Goal: Transaction & Acquisition: Book appointment/travel/reservation

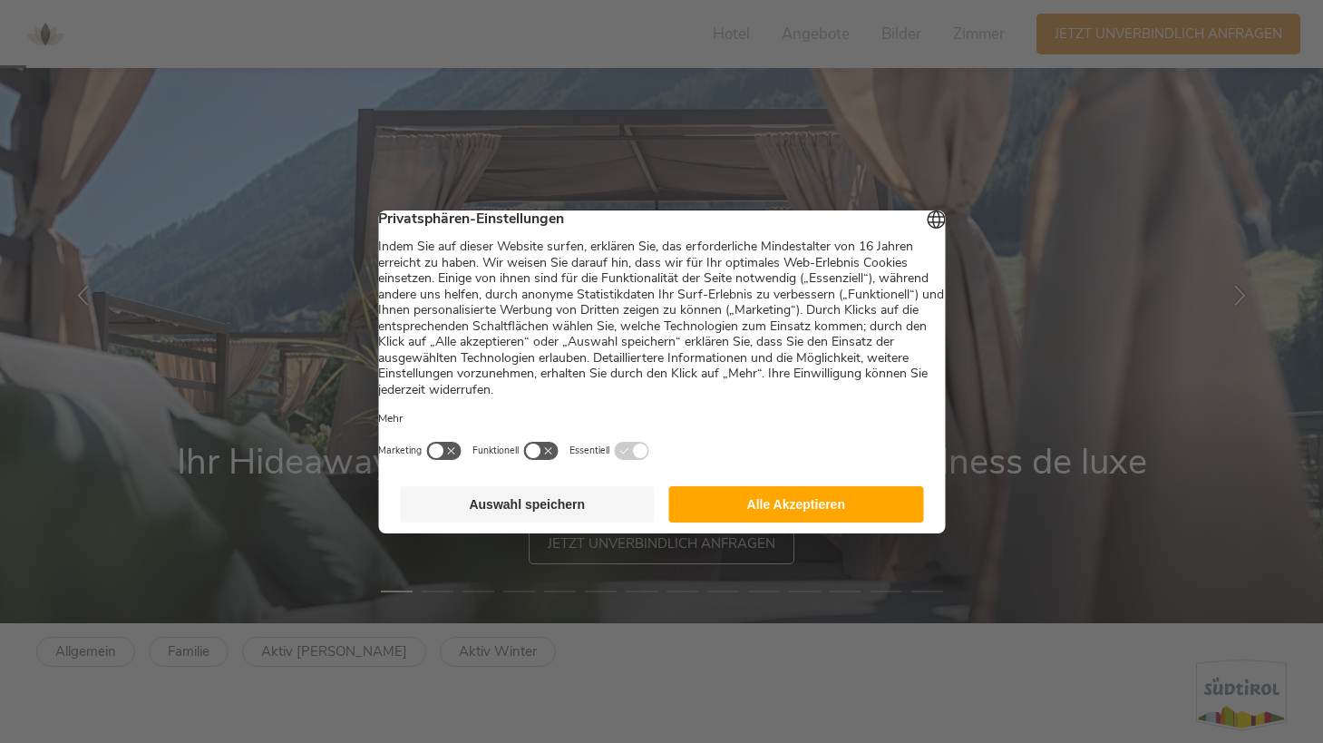
scroll to position [111, 0]
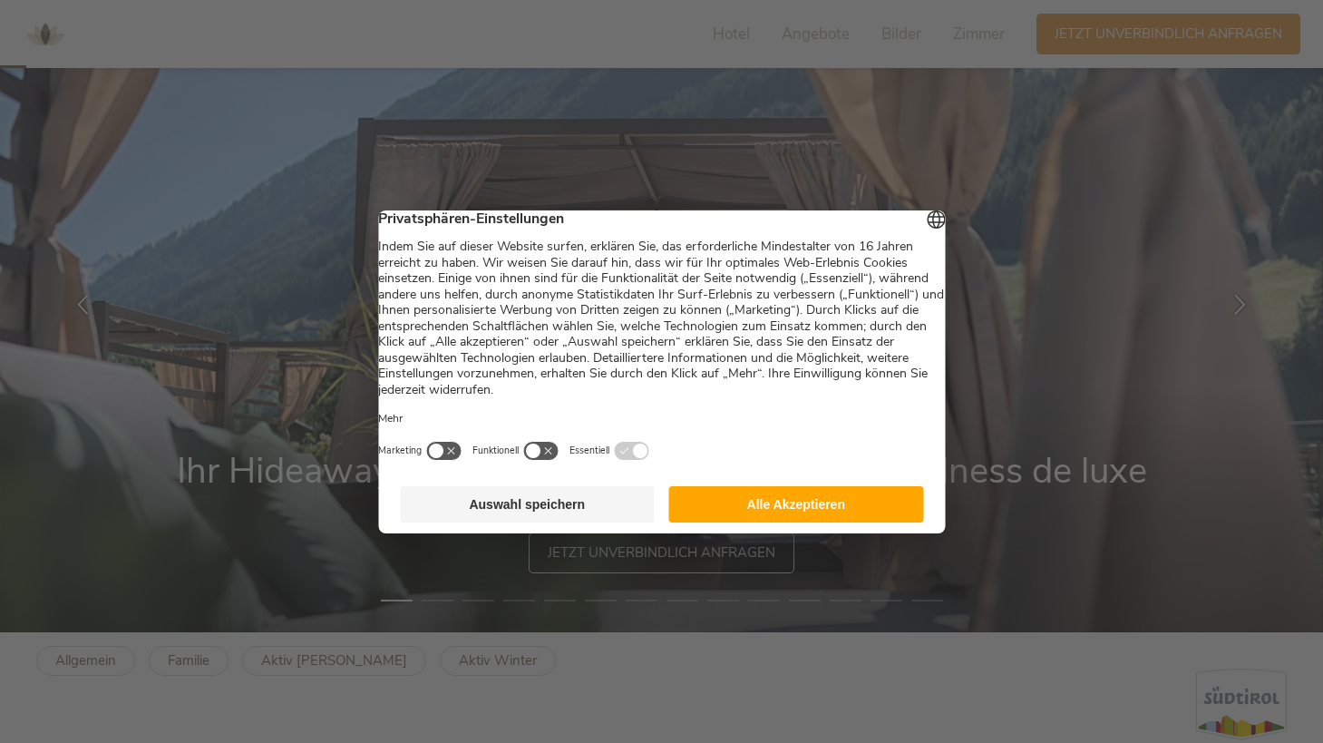
click at [740, 518] on button "Alle Akzeptieren" at bounding box center [796, 504] width 255 height 36
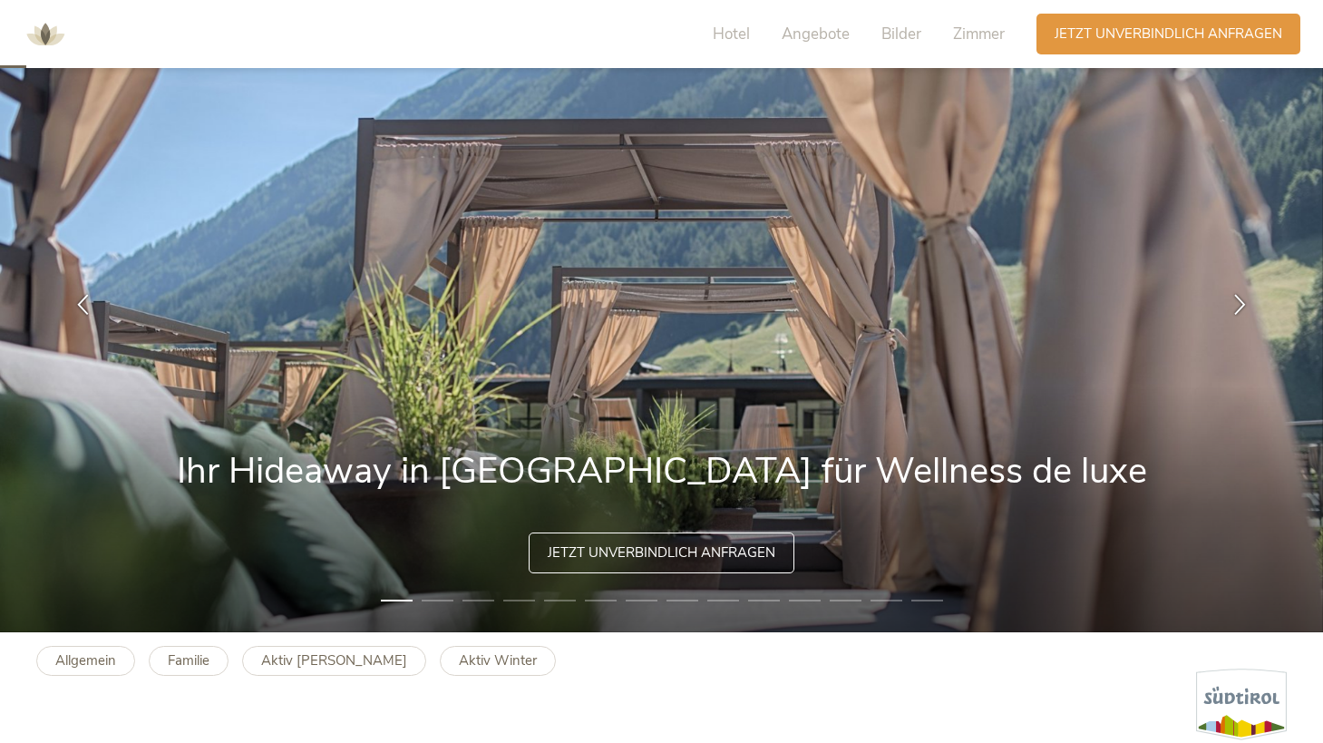
scroll to position [0, 0]
click at [1245, 310] on icon at bounding box center [1240, 302] width 21 height 21
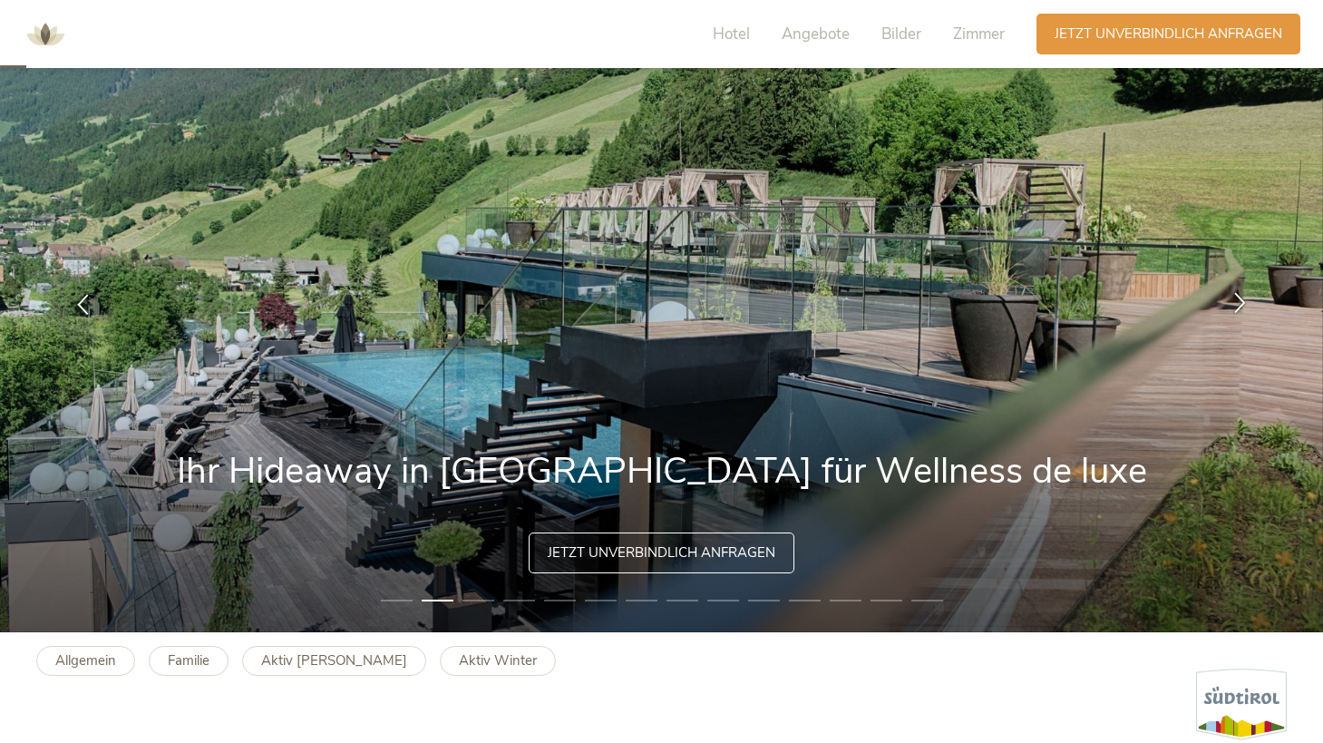
click at [1245, 310] on icon at bounding box center [1240, 302] width 21 height 21
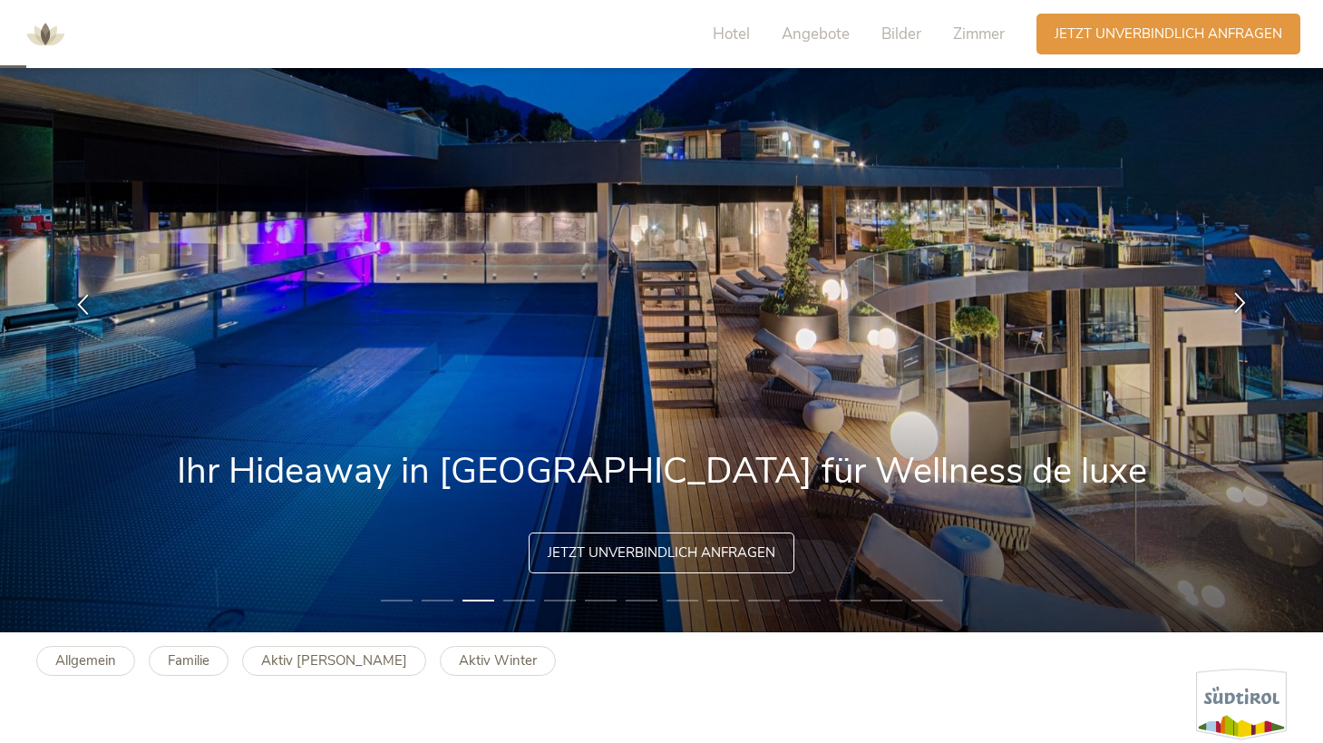
click at [1245, 310] on icon at bounding box center [1240, 302] width 21 height 21
click at [1235, 296] on icon at bounding box center [1240, 302] width 21 height 21
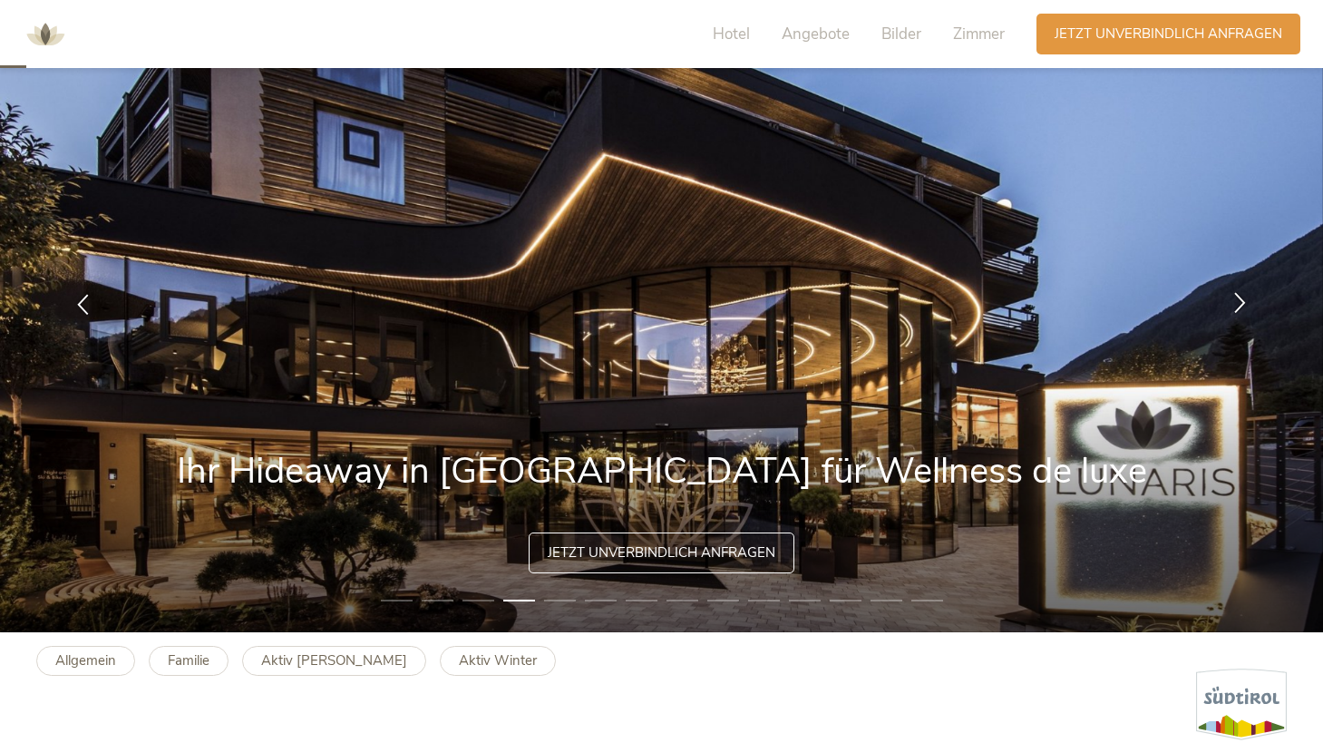
click at [1235, 296] on icon at bounding box center [1240, 302] width 21 height 21
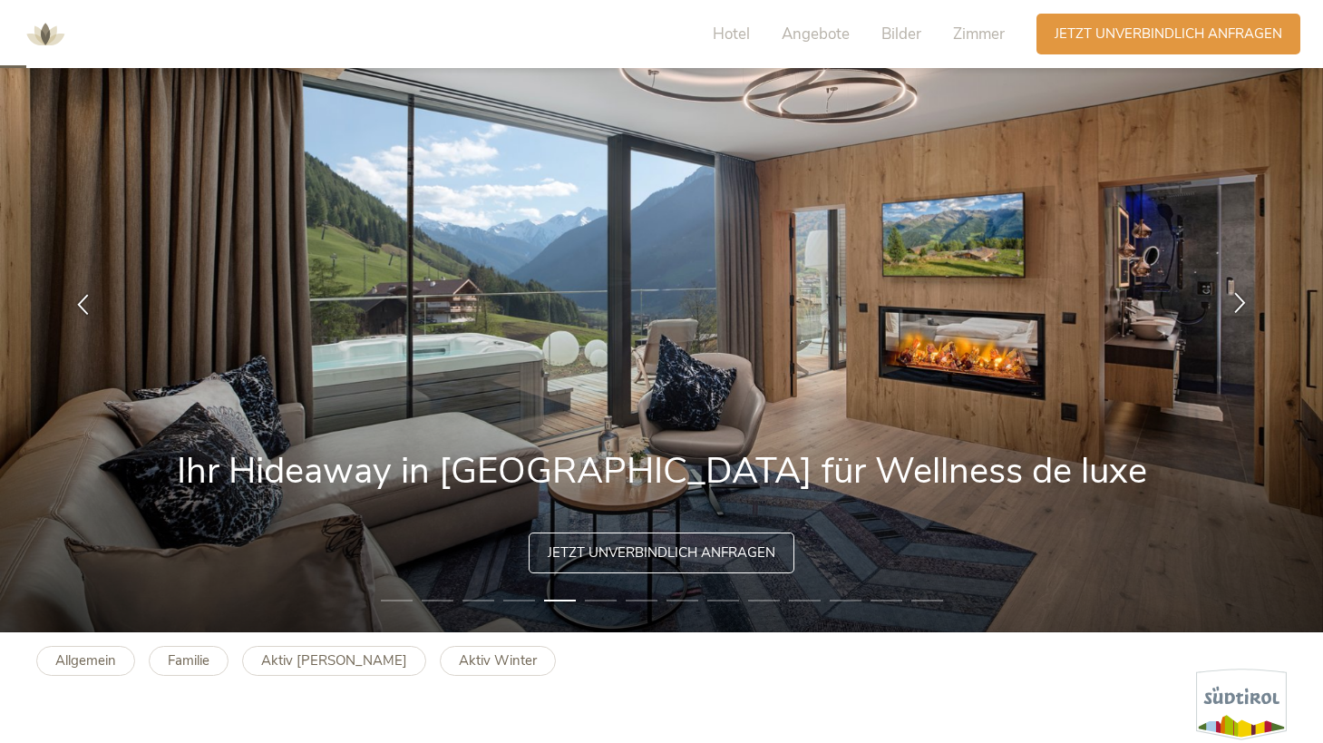
click at [1235, 296] on icon at bounding box center [1240, 302] width 21 height 21
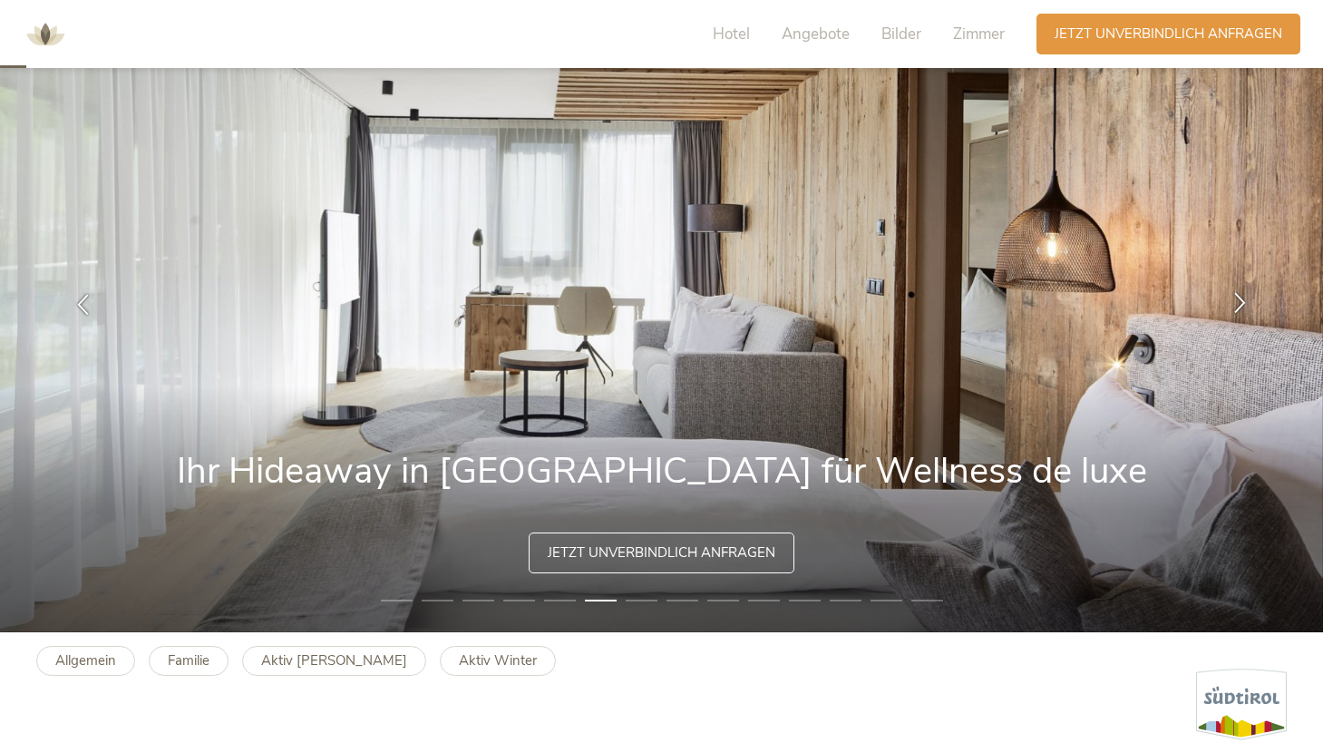
click at [1235, 297] on icon at bounding box center [1240, 302] width 21 height 21
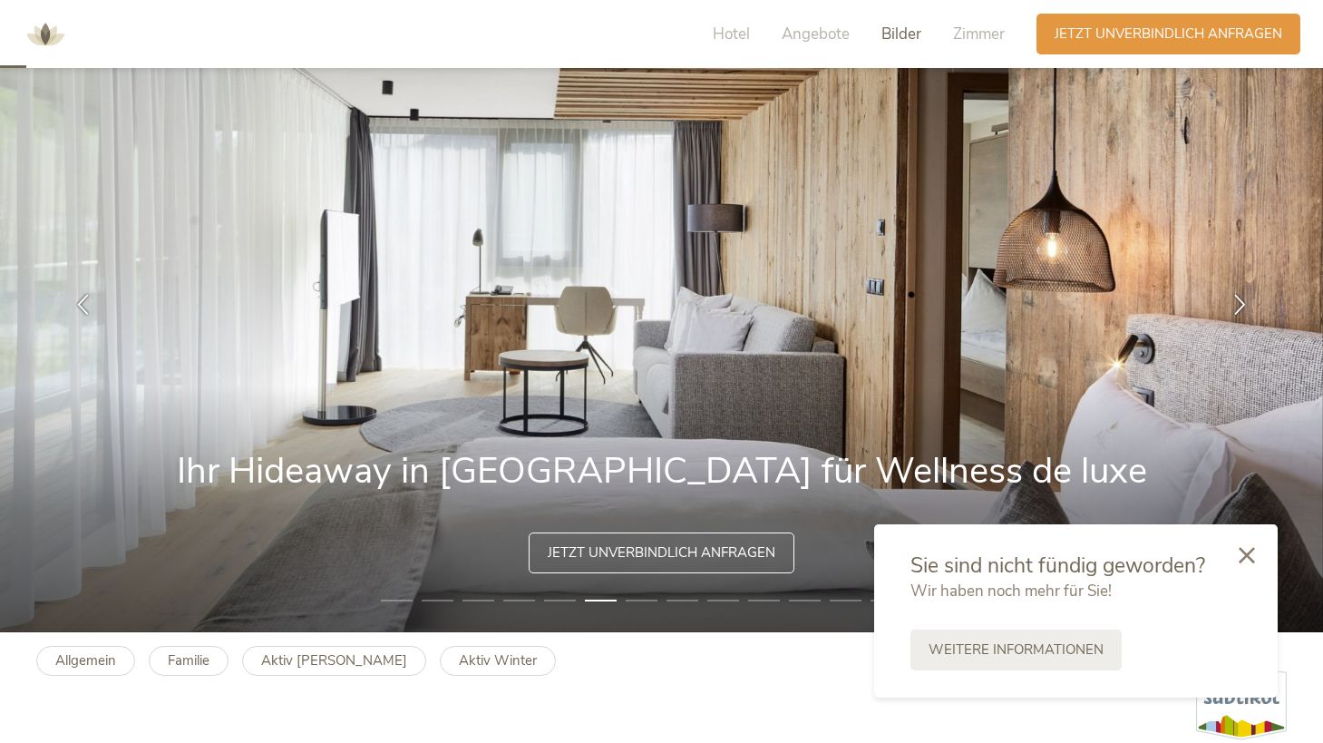
click at [886, 34] on span "Bilder" at bounding box center [902, 34] width 40 height 21
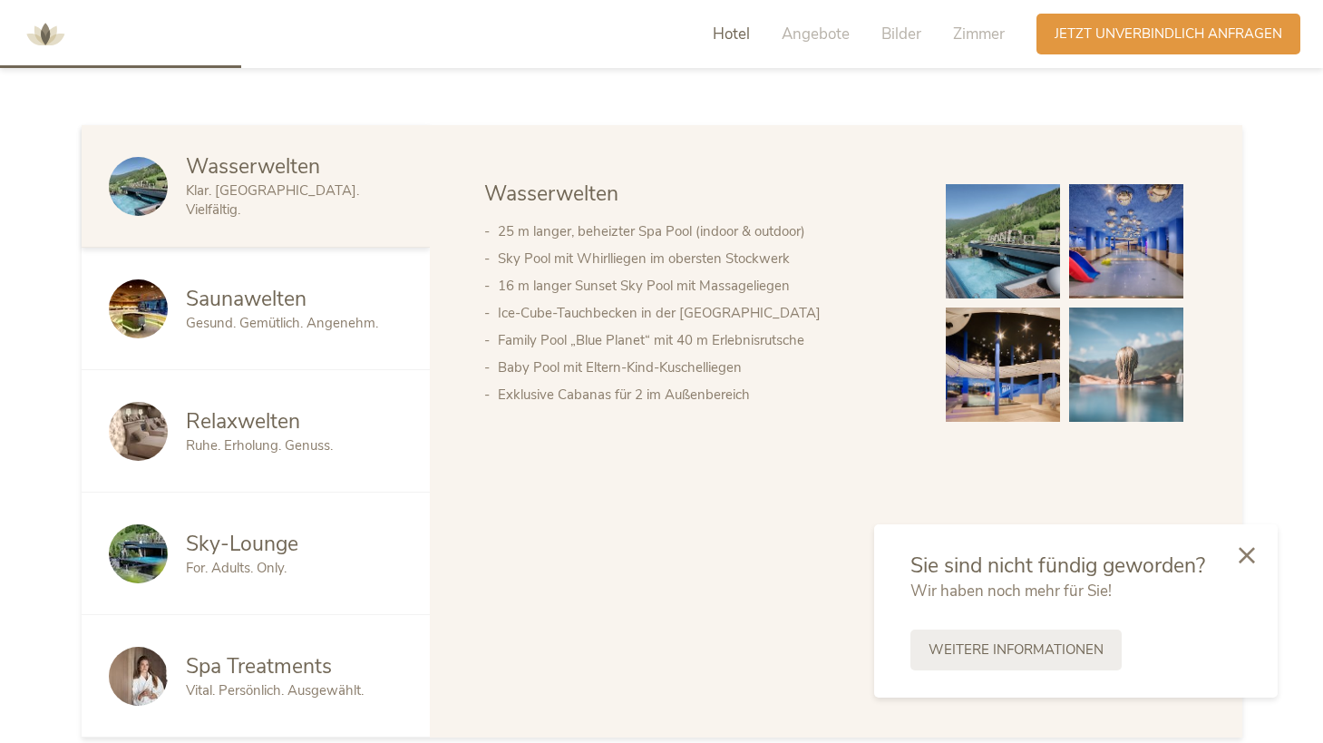
scroll to position [1013, 0]
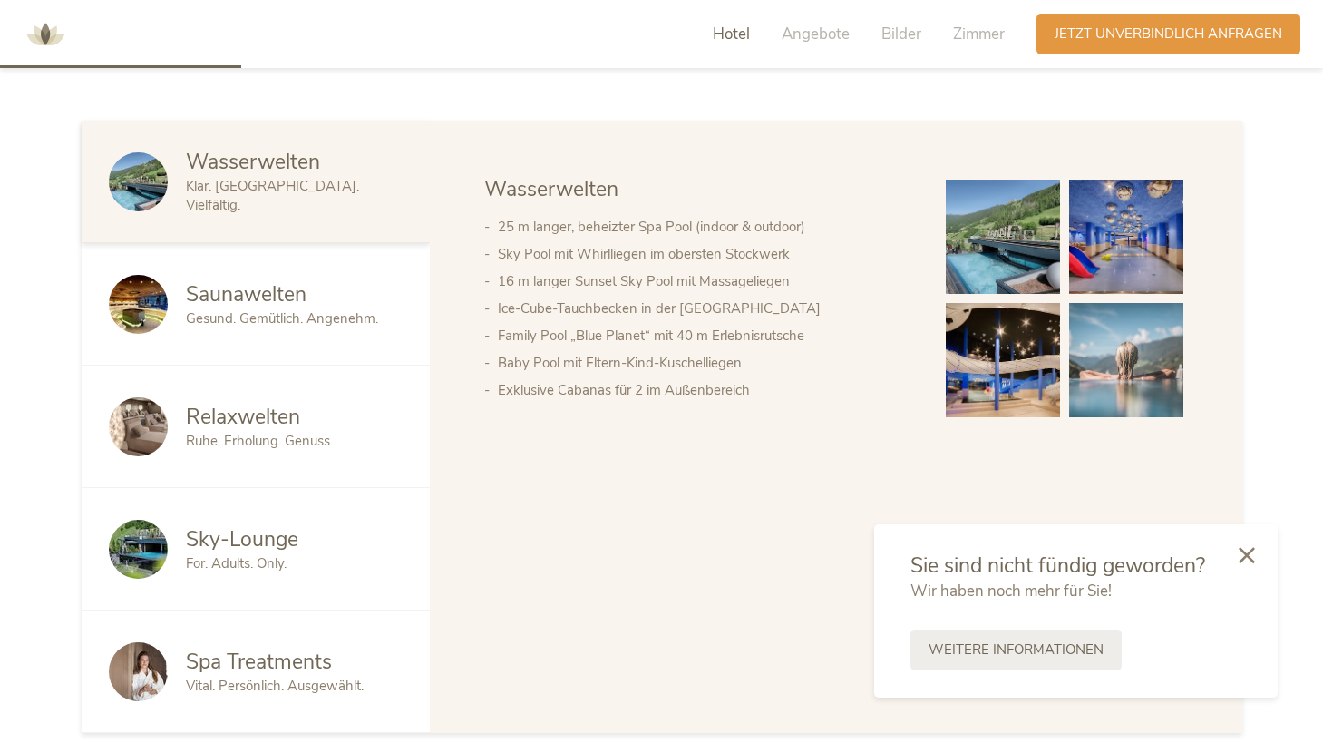
click at [277, 292] on span "Saunawelten" at bounding box center [246, 294] width 121 height 28
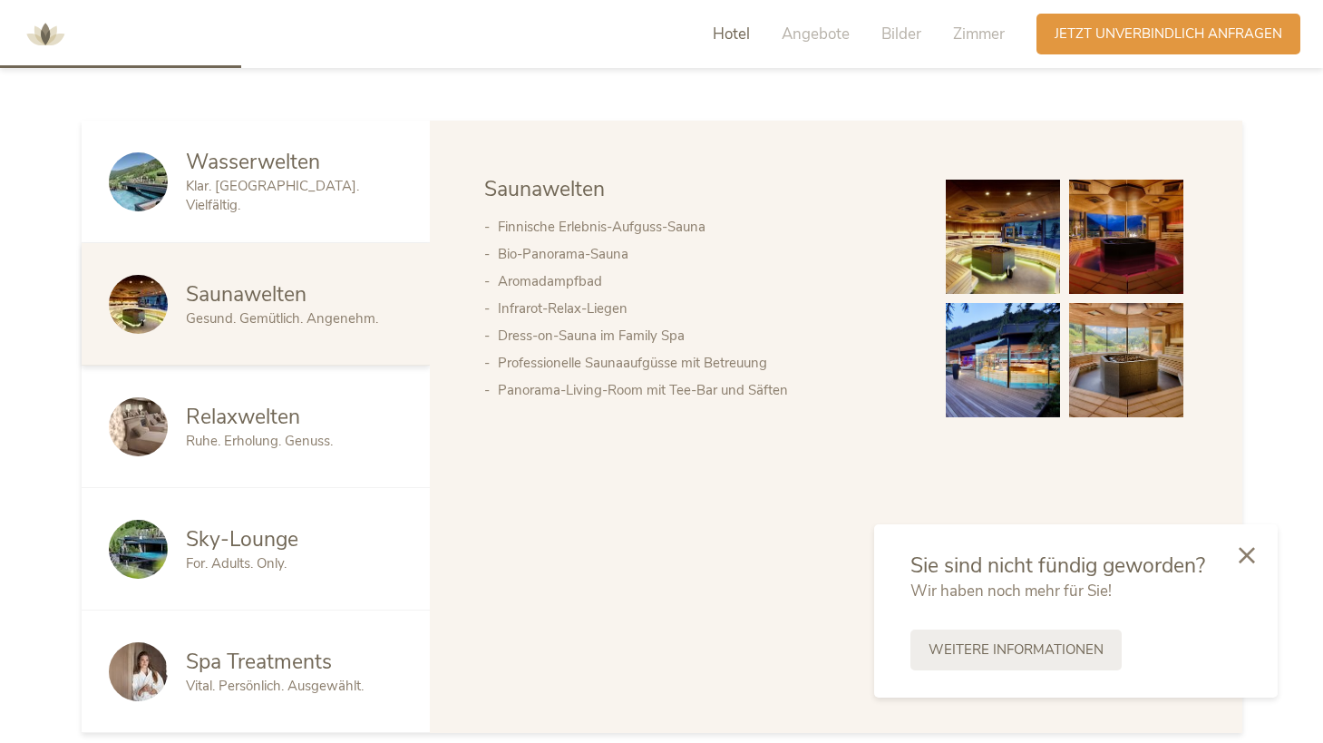
click at [973, 242] on img at bounding box center [1003, 237] width 114 height 114
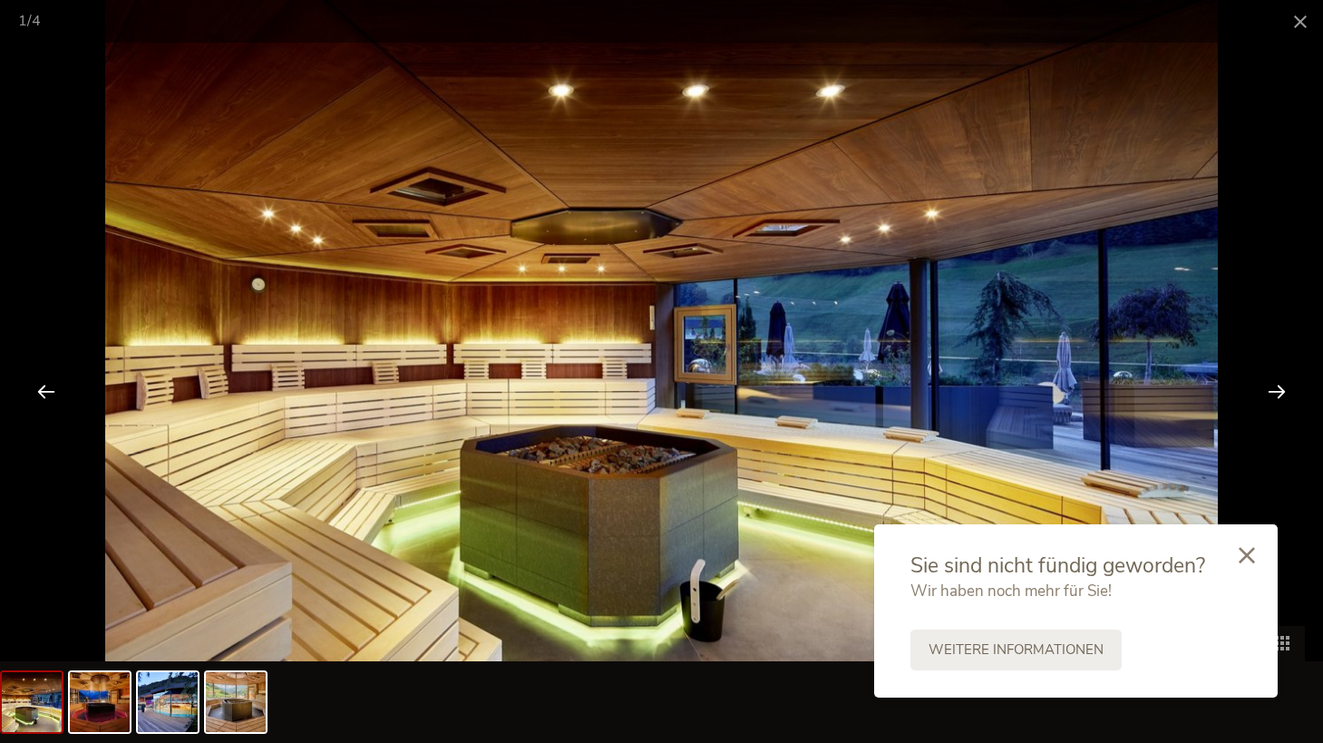
scroll to position [999, 0]
click at [1301, 33] on span at bounding box center [1300, 21] width 45 height 43
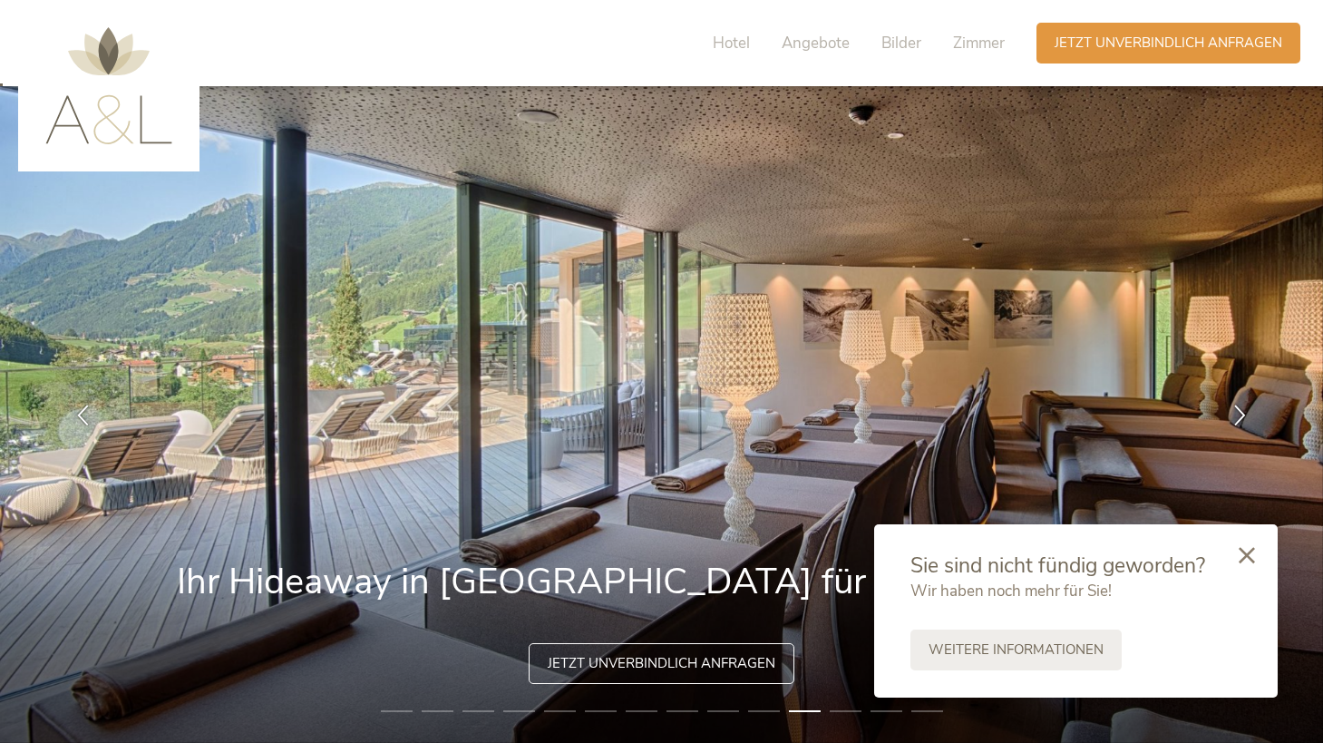
scroll to position [0, 0]
click at [171, 107] on img at bounding box center [108, 85] width 127 height 117
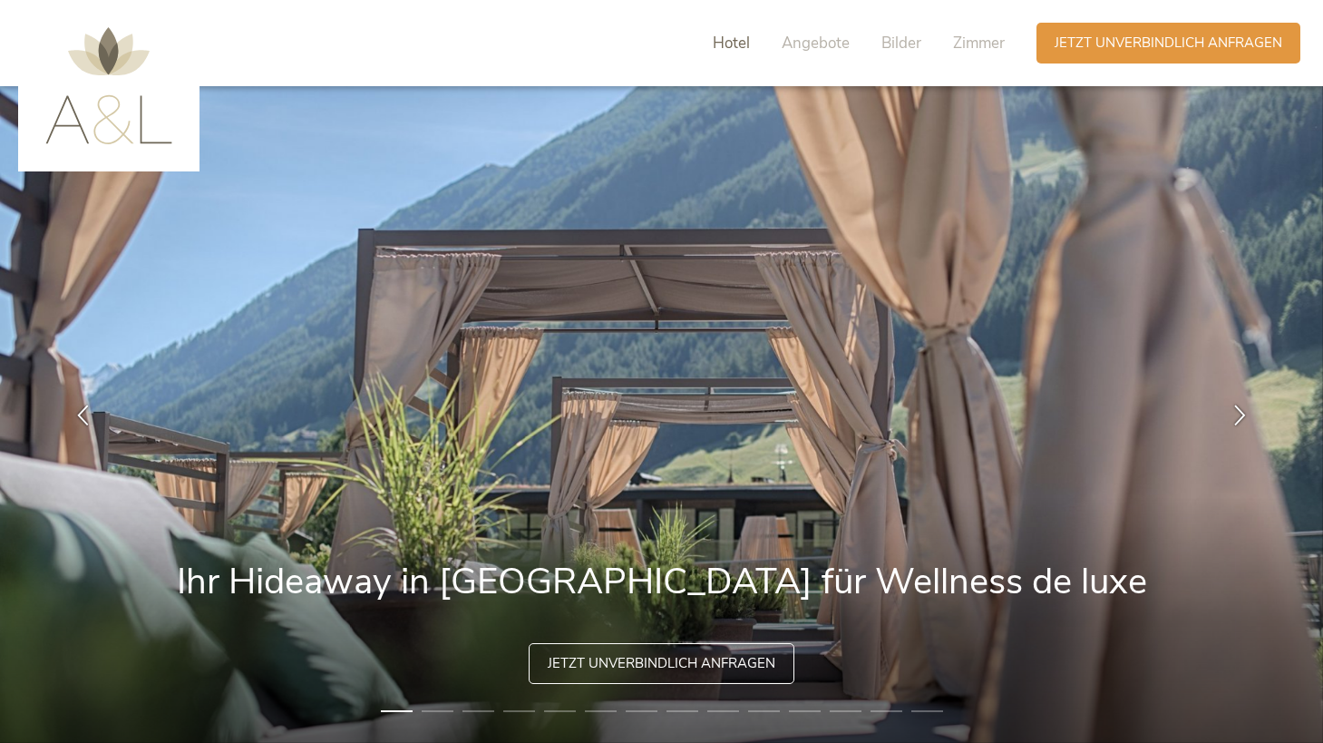
click at [743, 34] on span "Hotel" at bounding box center [731, 43] width 37 height 21
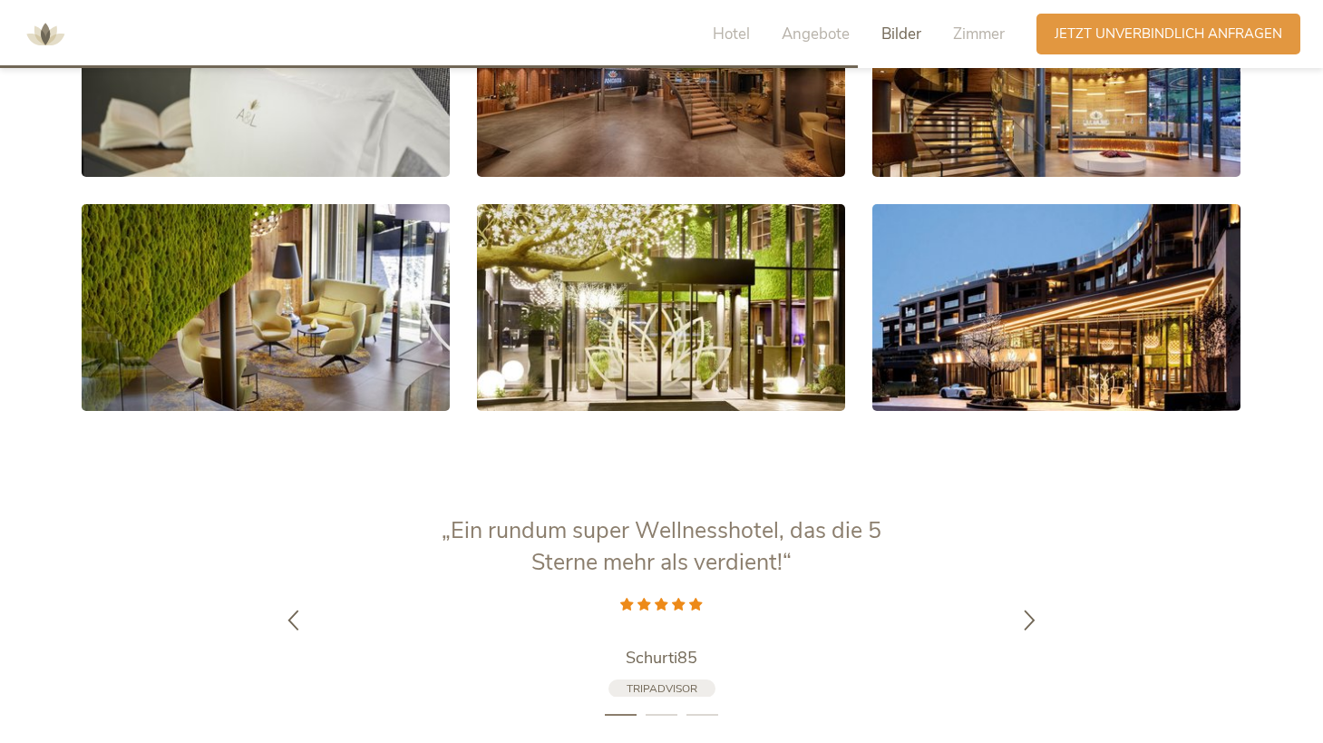
scroll to position [3605, 0]
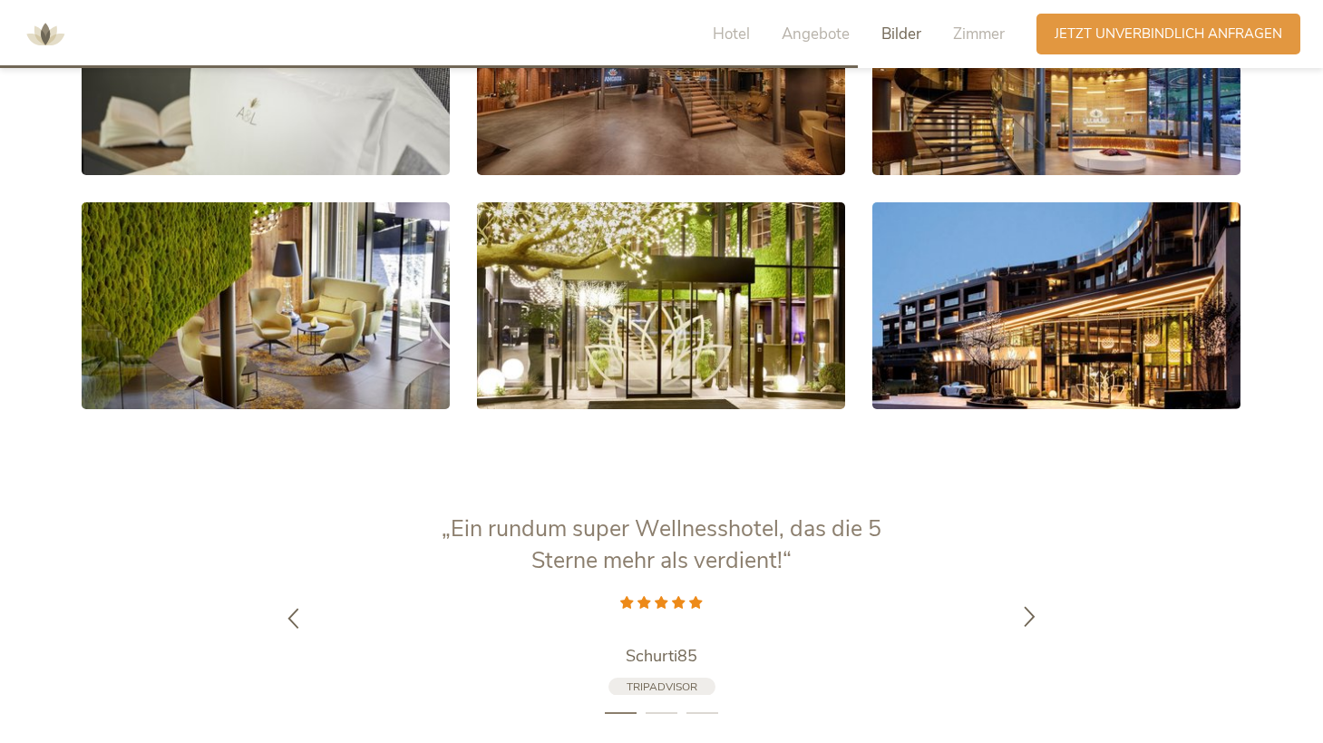
click at [1042, 605] on div at bounding box center [1029, 618] width 57 height 57
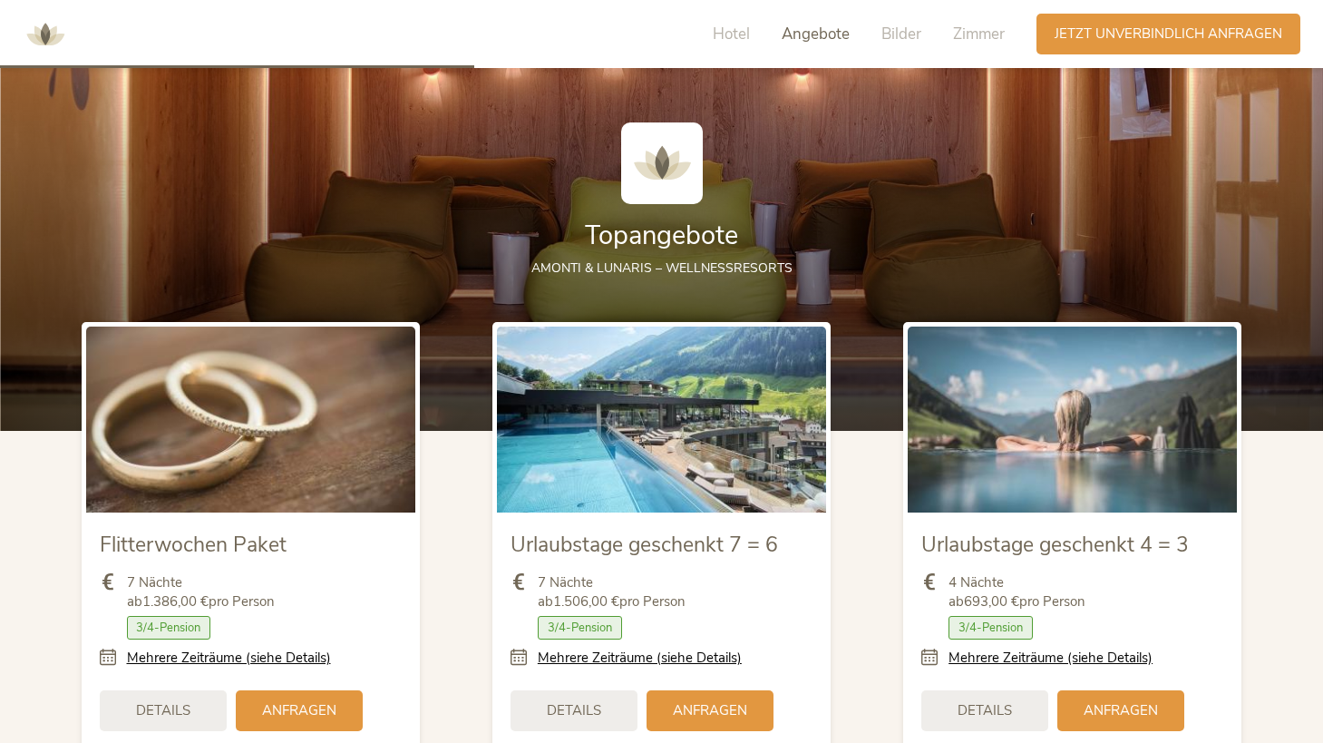
scroll to position [2031, 0]
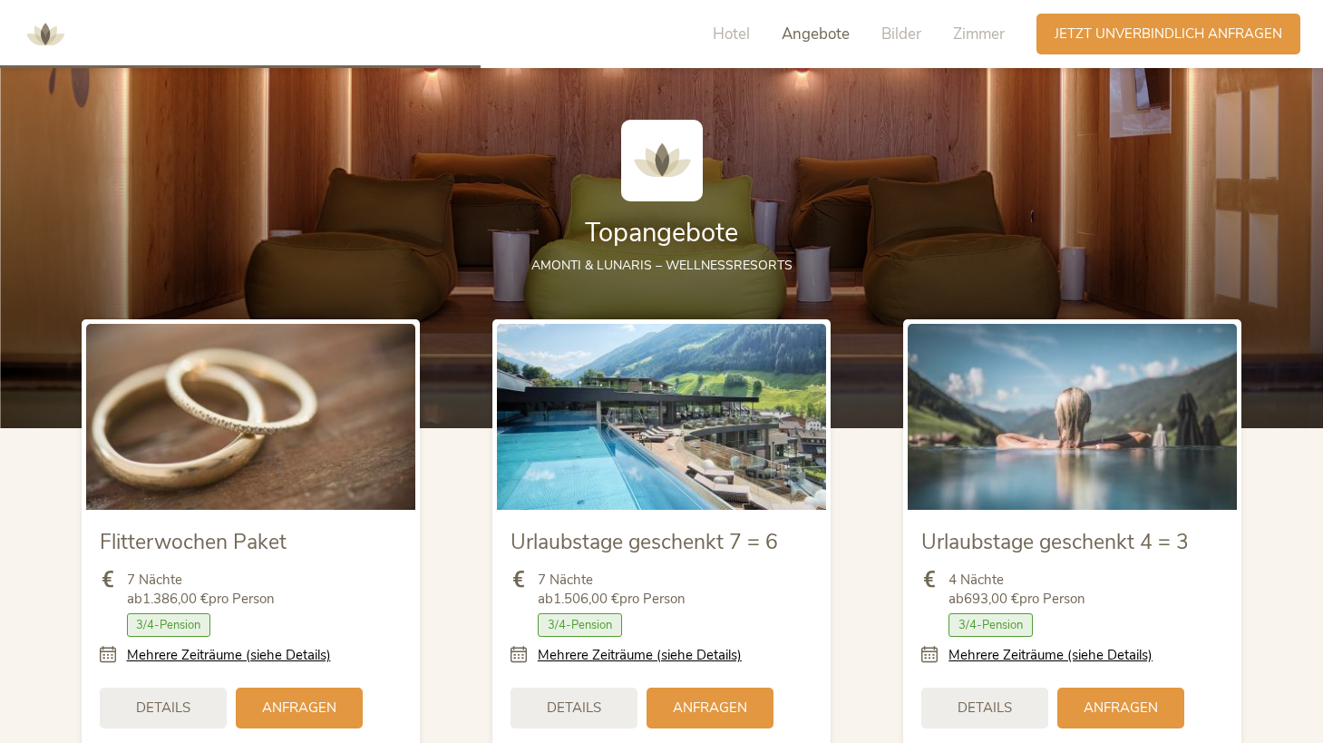
click at [810, 406] on img at bounding box center [661, 416] width 329 height 185
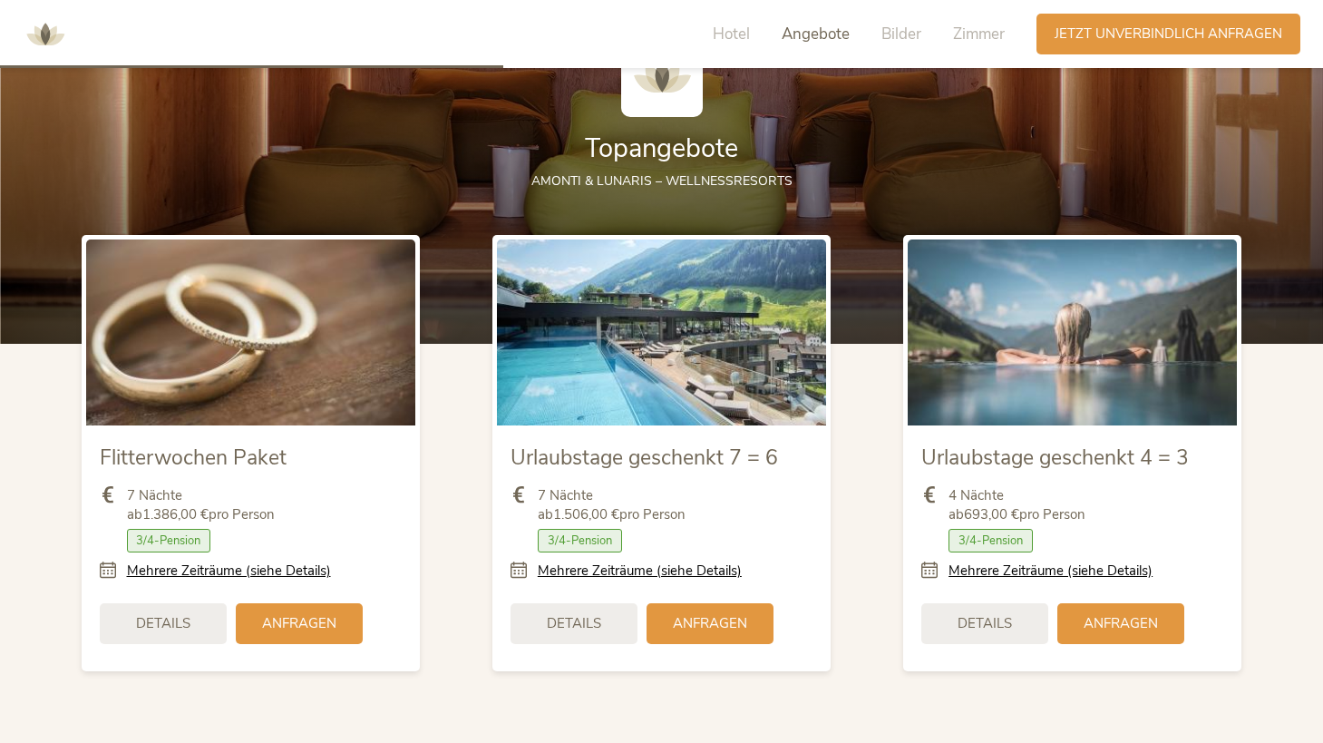
scroll to position [2127, 0]
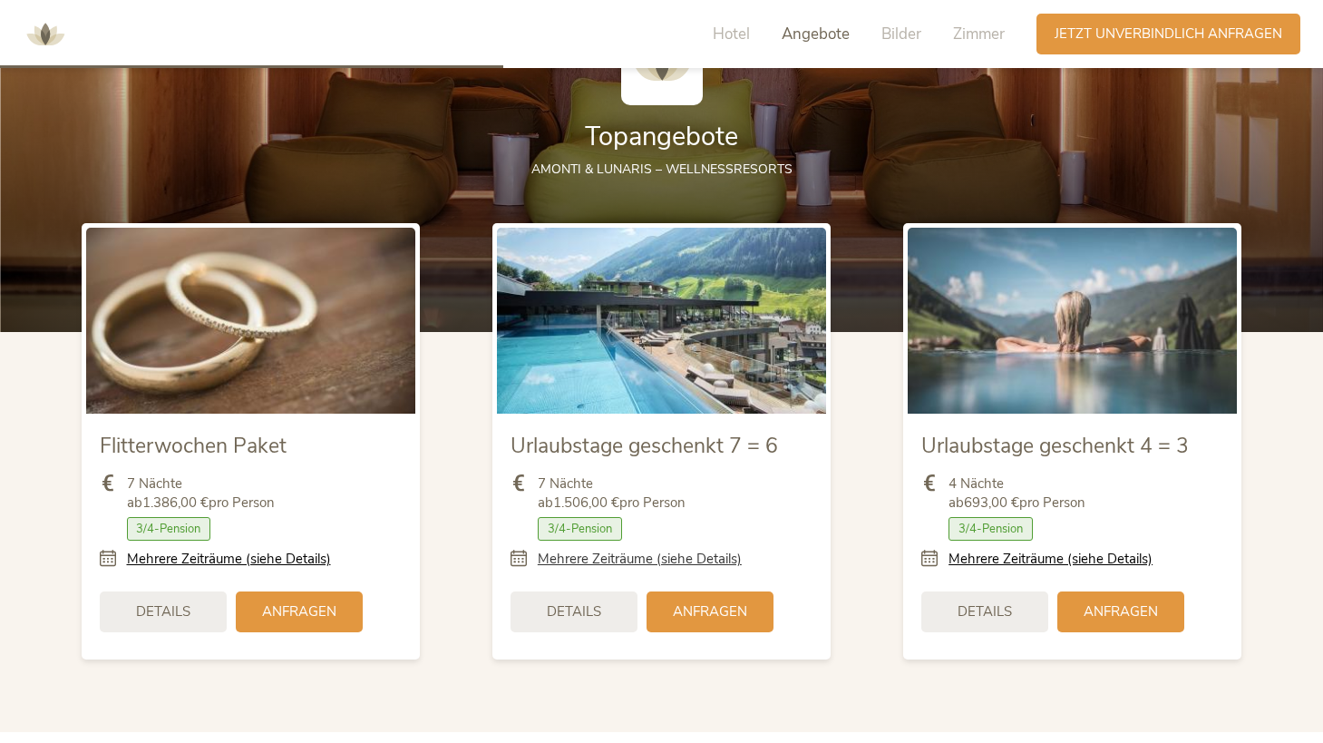
click at [609, 550] on link "Mehrere Zeiträume (siehe Details)" at bounding box center [640, 559] width 204 height 19
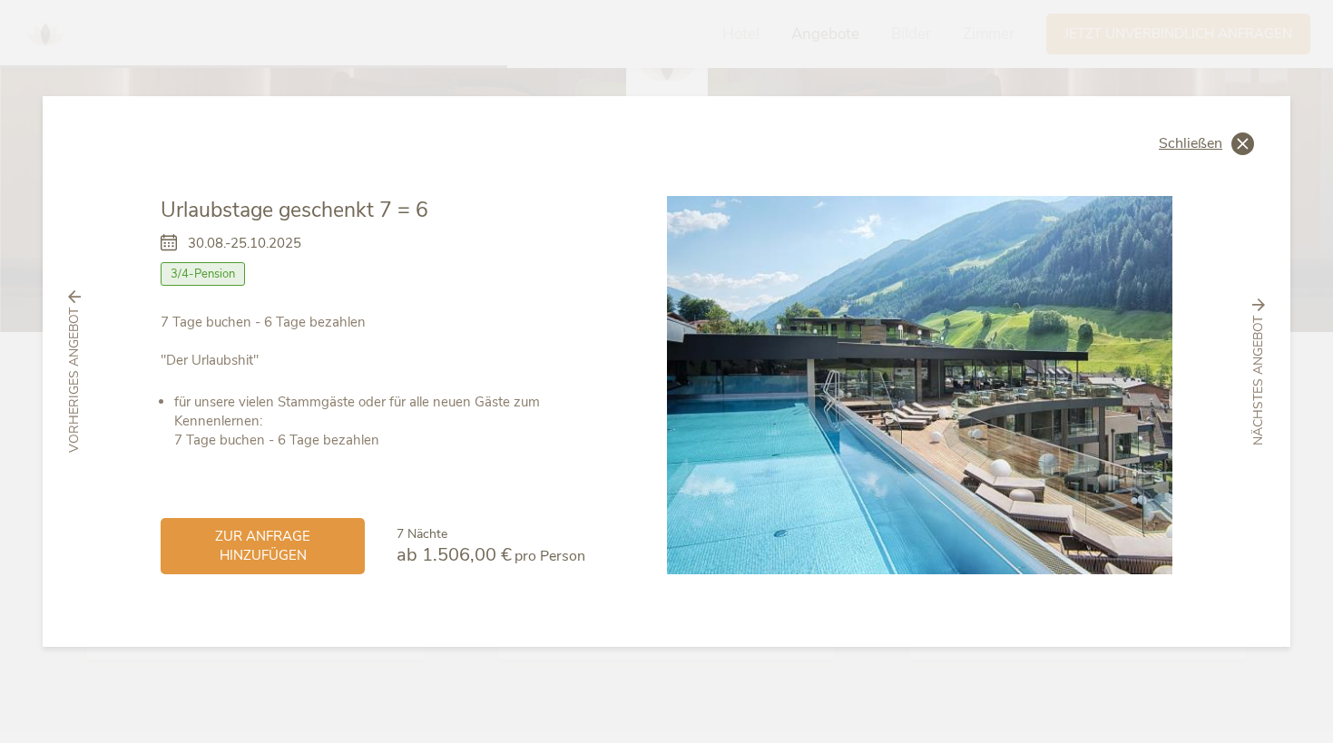
click at [1245, 146] on icon at bounding box center [1242, 143] width 23 height 23
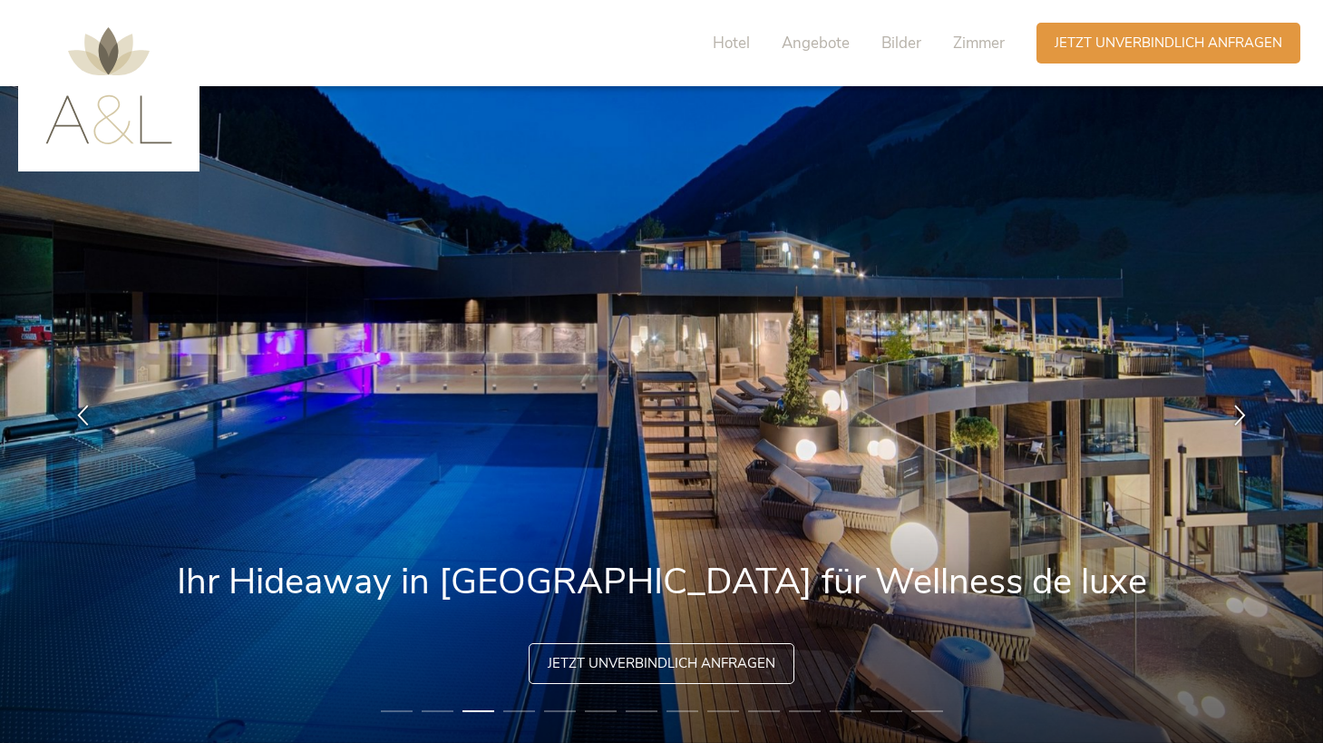
scroll to position [0, 0]
